Goal: Task Accomplishment & Management: Use online tool/utility

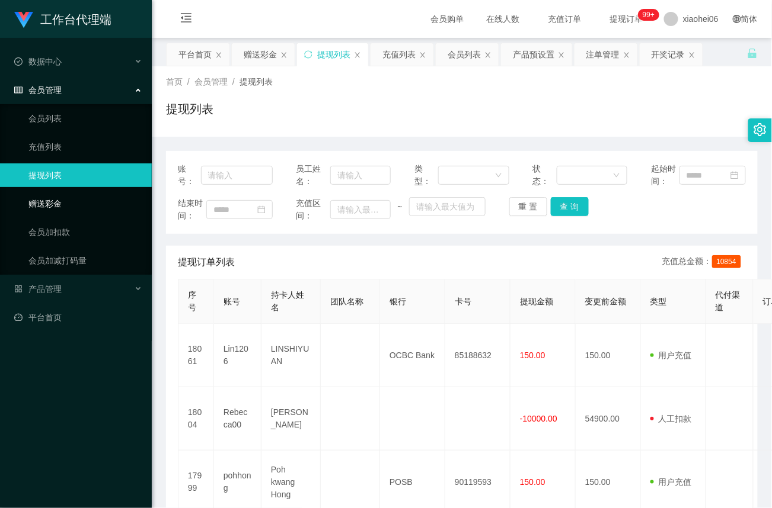
click at [59, 201] on link "赠送彩金" at bounding box center [85, 204] width 114 height 24
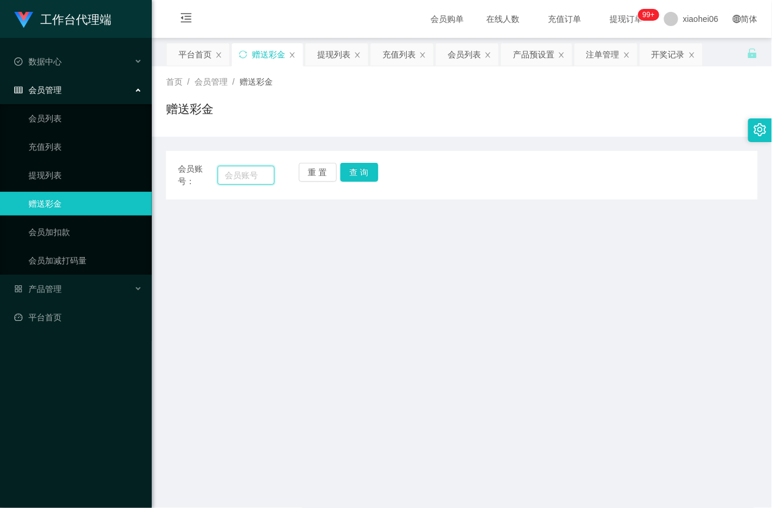
click at [250, 175] on input "text" at bounding box center [245, 175] width 57 height 19
paste input "Lin1206"
type input "Lin1206"
drag, startPoint x: 368, startPoint y: 173, endPoint x: 370, endPoint y: 179, distance: 6.4
click at [368, 173] on button "查 询" at bounding box center [359, 172] width 38 height 19
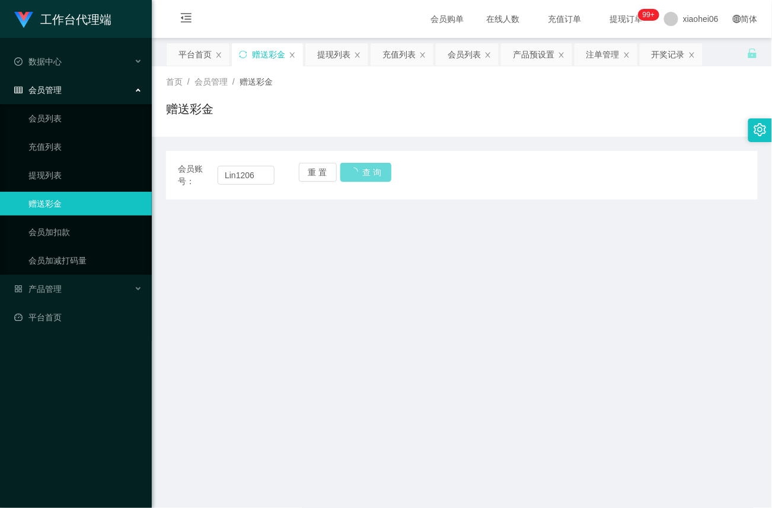
click at [364, 176] on div "重 置 查 询" at bounding box center [347, 175] width 97 height 25
click at [337, 283] on main "关闭左侧 关闭右侧 关闭其它 刷新页面 平台首页 赠送彩金 提现列表 充值列表 会员列表 产品预设置 注单管理 开奖记录 首页 / 会员管理 / 赠送彩金 /…" at bounding box center [462, 351] width 620 height 626
click at [364, 166] on div "重 置 查 询" at bounding box center [347, 175] width 97 height 25
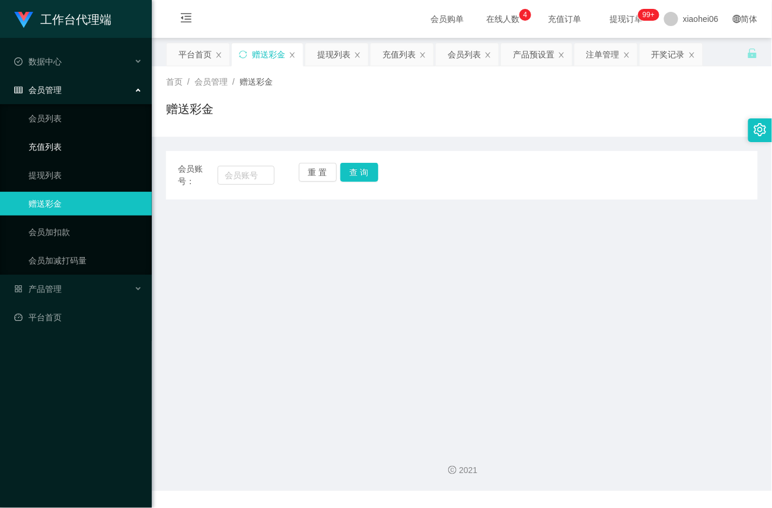
click at [60, 145] on link "充值列表" at bounding box center [85, 147] width 114 height 24
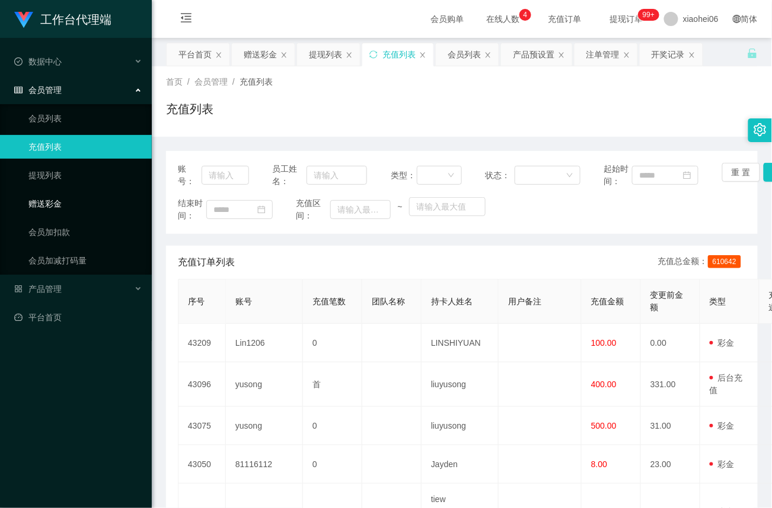
click at [47, 202] on link "赠送彩金" at bounding box center [85, 204] width 114 height 24
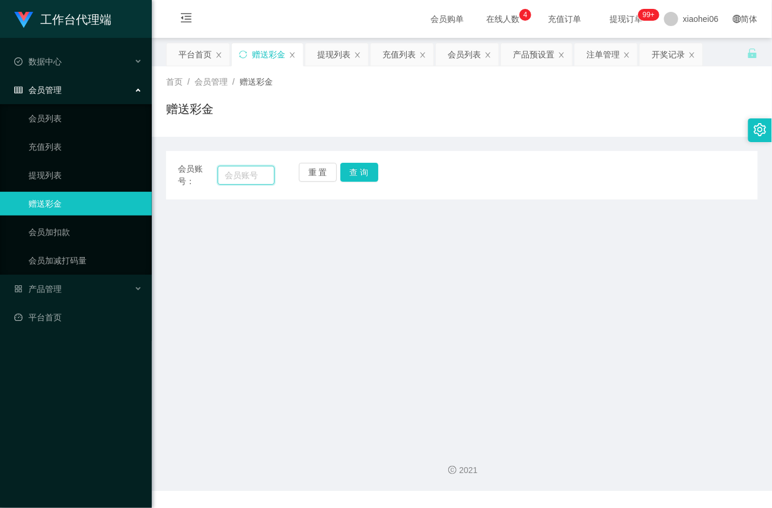
click at [238, 177] on input "text" at bounding box center [245, 175] width 57 height 19
paste input "Lin1206"
type input "Lin1206"
click at [363, 167] on button "查 询" at bounding box center [359, 172] width 38 height 19
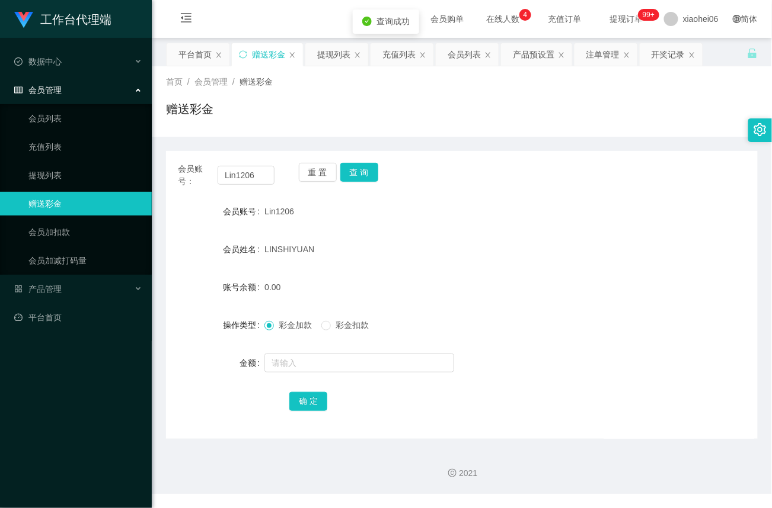
click at [308, 352] on div at bounding box center [436, 363] width 345 height 24
click at [299, 358] on input "text" at bounding box center [359, 363] width 190 height 19
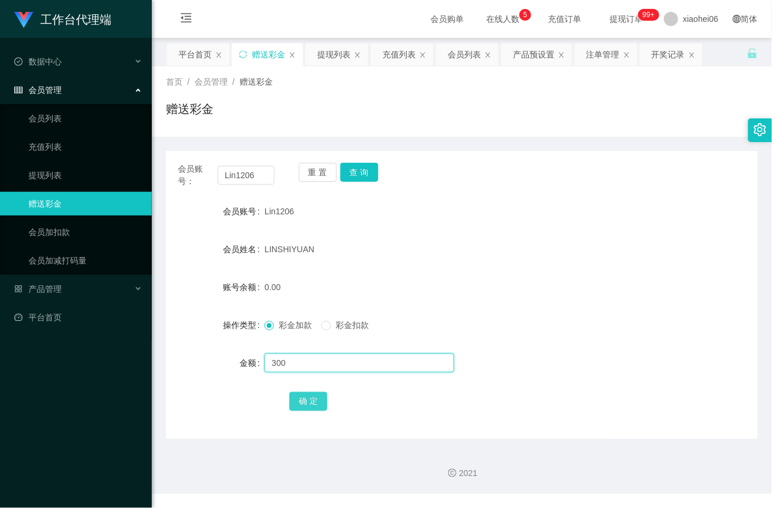
type input "300"
click at [308, 398] on button "确 定" at bounding box center [308, 401] width 38 height 19
